Goal: Transaction & Acquisition: Purchase product/service

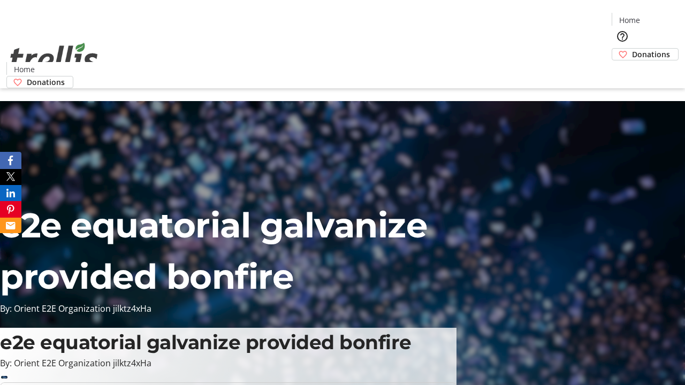
click at [632, 49] on span "Donations" at bounding box center [651, 54] width 38 height 11
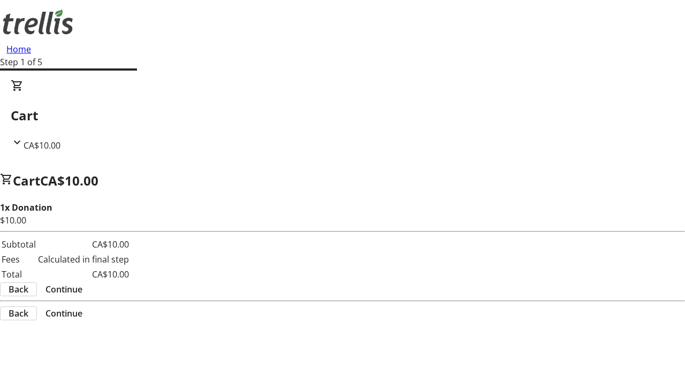
select select "CA"
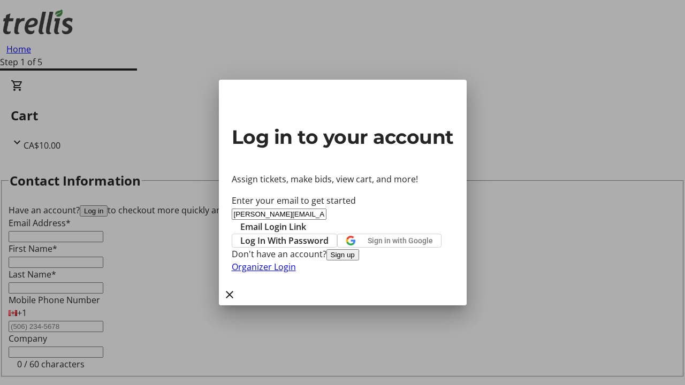
type input "erika.williamson-lubowitz6977@trellis.org"
click at [306, 220] on span "Email Login Link" at bounding box center [273, 226] width 66 height 13
